Goal: Information Seeking & Learning: Stay updated

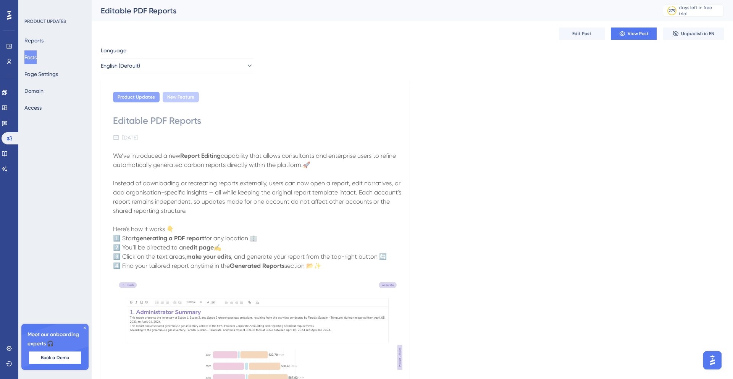
click at [37, 59] on button "Posts" at bounding box center [30, 57] width 12 height 14
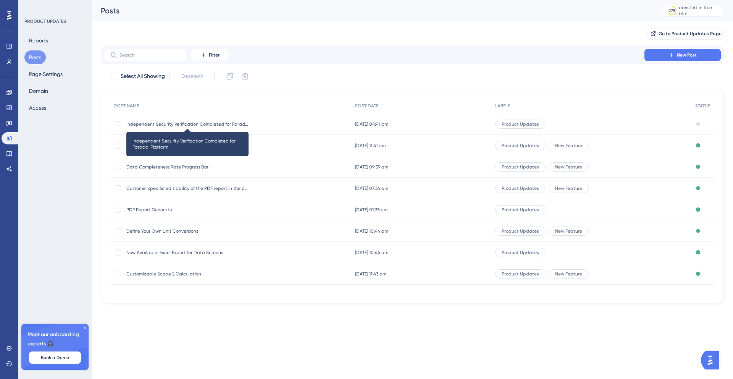
click at [195, 125] on span "Independent Security Verification Completed for Faradai Platform" at bounding box center [187, 124] width 122 height 6
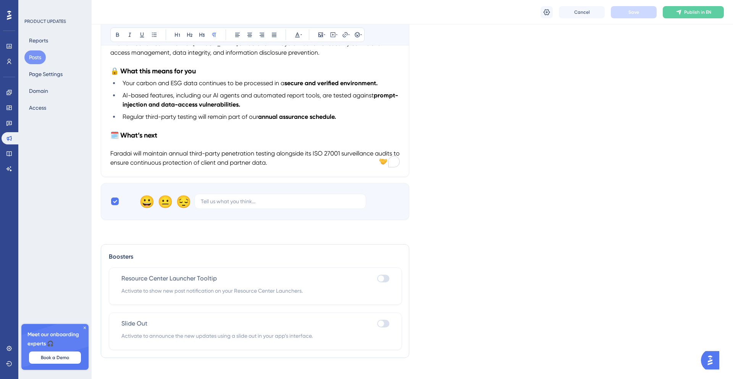
scroll to position [387, 0]
